Goal: Find specific page/section: Find specific page/section

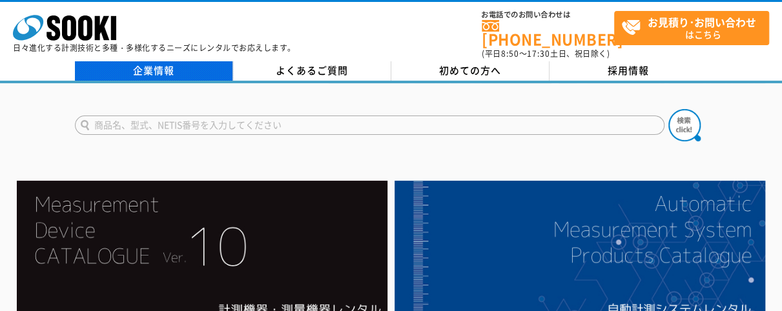
click at [172, 67] on link "企業情報" at bounding box center [154, 70] width 158 height 19
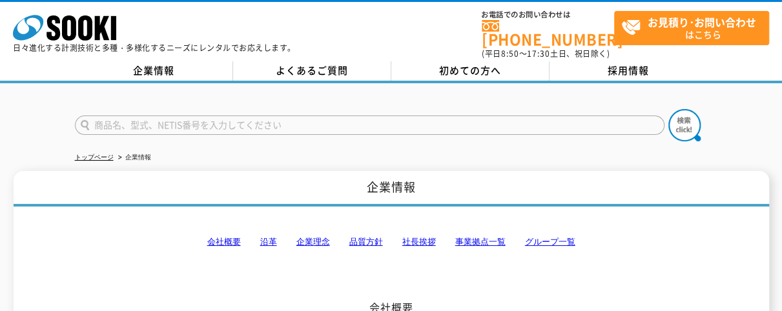
click at [227, 237] on link "会社概要" at bounding box center [224, 242] width 34 height 10
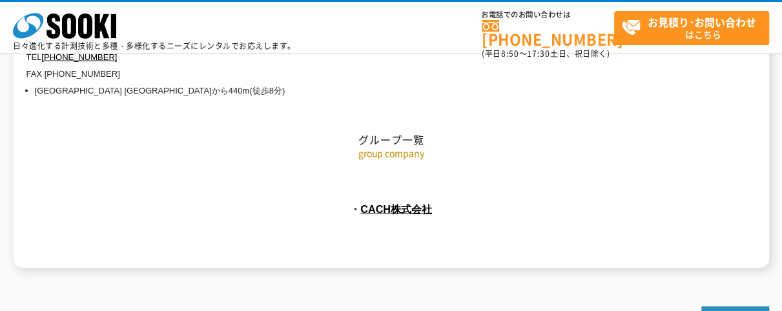
scroll to position [6079, 0]
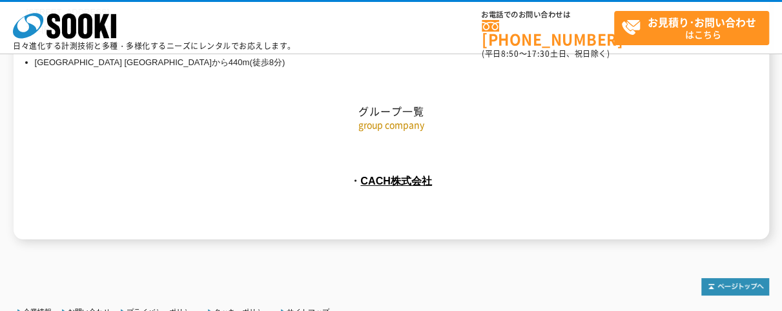
drag, startPoint x: 454, startPoint y: 128, endPoint x: 358, endPoint y: 130, distance: 96.3
click at [358, 171] on p "・ CACH株式会社" at bounding box center [392, 181] width 756 height 21
copy link "CACH株式会社"
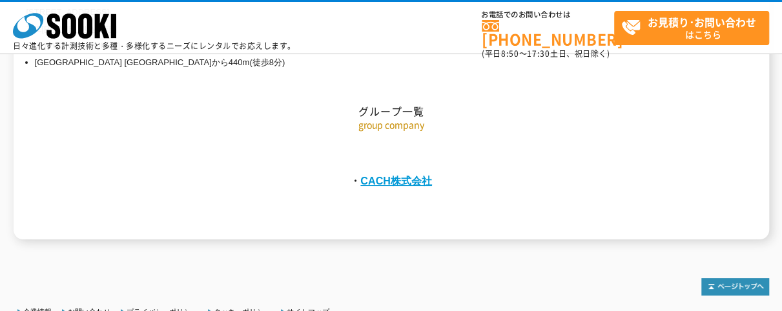
click at [408, 175] on link "CACH株式会社" at bounding box center [396, 181] width 72 height 12
click at [300, 171] on p "・ CACH株式会社" at bounding box center [392, 181] width 756 height 21
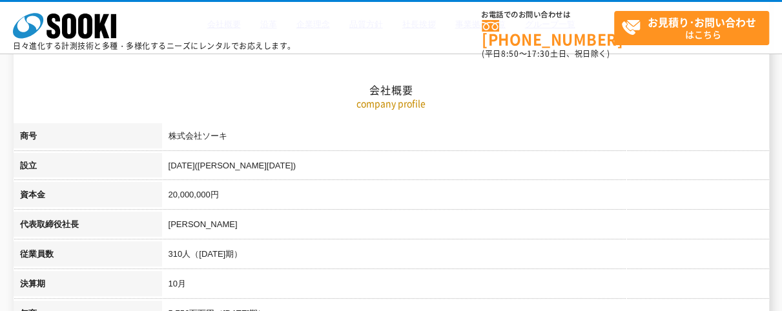
scroll to position [50, 0]
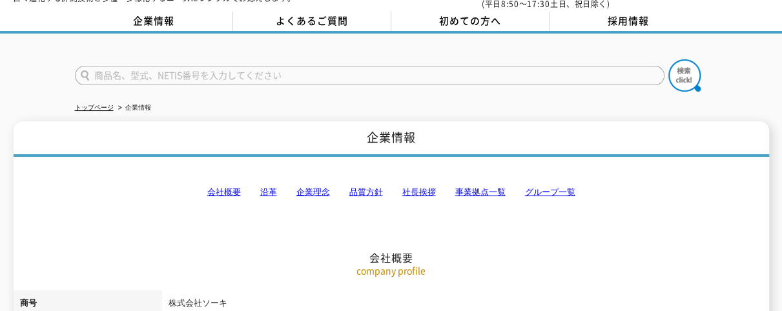
click at [558, 187] on link "グループ一覧" at bounding box center [550, 192] width 50 height 10
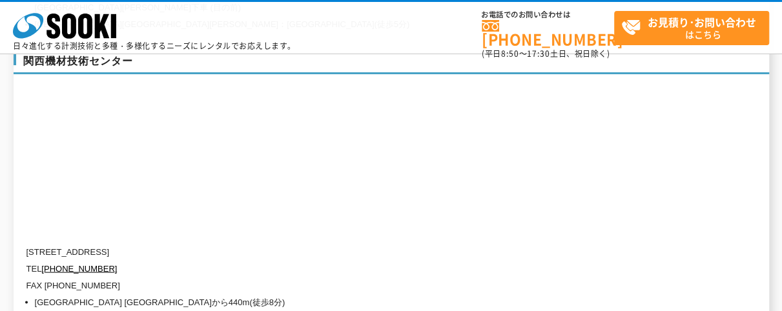
scroll to position [6060, 0]
